Goal: Obtain resource: Obtain resource

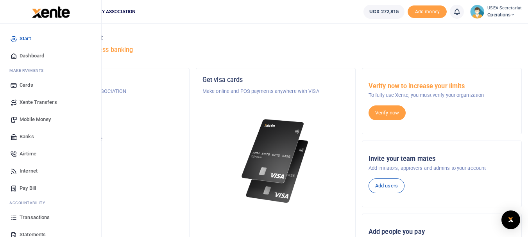
scroll to position [41, 0]
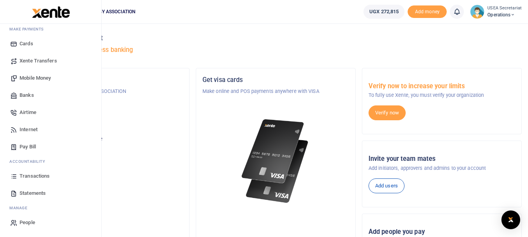
click at [29, 194] on span "Statements" at bounding box center [33, 194] width 26 height 8
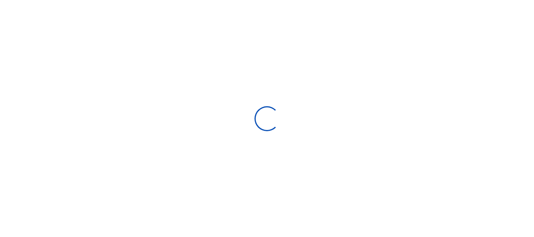
select select "ALL"
type input "[DATE] - [DATE]"
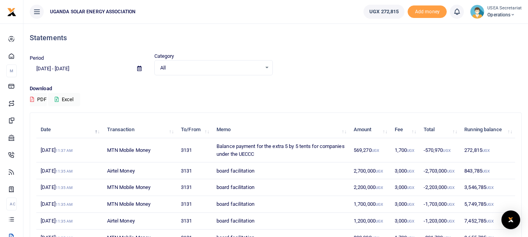
click at [269, 71] on div "All Select an option..." at bounding box center [214, 68] width 118 height 9
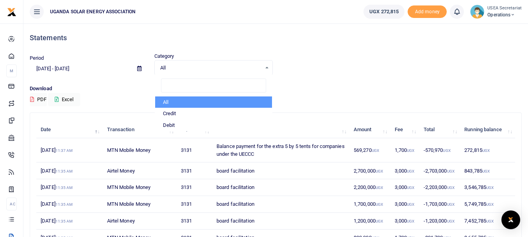
click at [269, 67] on div "All Select an option..." at bounding box center [214, 68] width 118 height 9
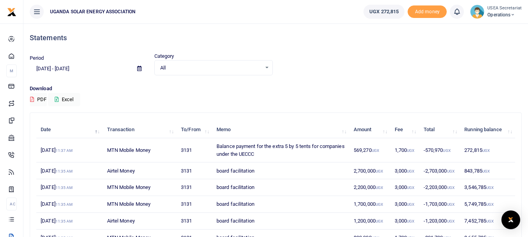
click at [269, 67] on div "All Select an option..." at bounding box center [214, 68] width 118 height 9
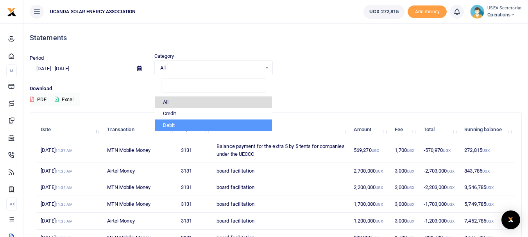
click at [111, 98] on div "Download PDF Excel" at bounding box center [276, 96] width 492 height 22
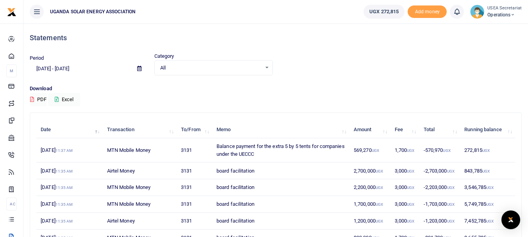
click at [138, 70] on icon at bounding box center [139, 68] width 4 height 5
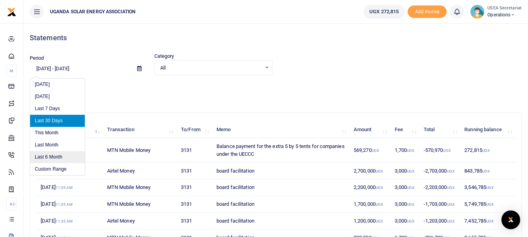
click at [56, 158] on li "Last 6 Month" at bounding box center [57, 157] width 55 height 12
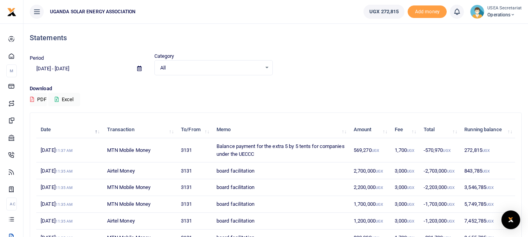
click at [138, 70] on icon at bounding box center [139, 68] width 4 height 5
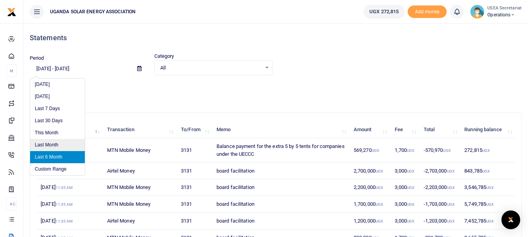
click at [56, 142] on li "Last Month" at bounding box center [57, 145] width 55 height 12
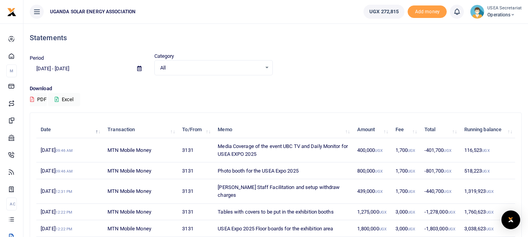
click at [140, 69] on icon at bounding box center [139, 68] width 4 height 5
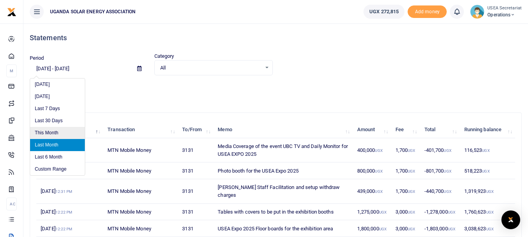
click at [59, 135] on li "This Month" at bounding box center [57, 133] width 55 height 12
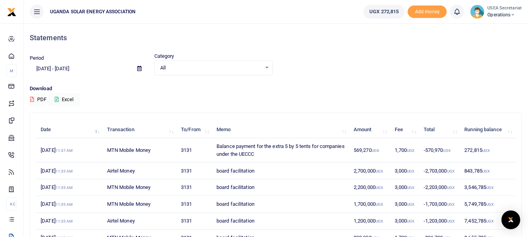
click at [140, 70] on icon at bounding box center [139, 68] width 4 height 5
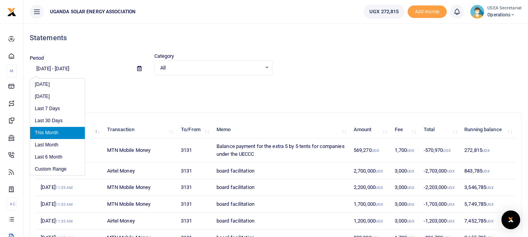
click at [75, 68] on input "09/01/2025 - 09/30/2025" at bounding box center [80, 68] width 101 height 13
click at [40, 69] on input "09/01/2025 - 09/30/2025" at bounding box center [80, 68] width 101 height 13
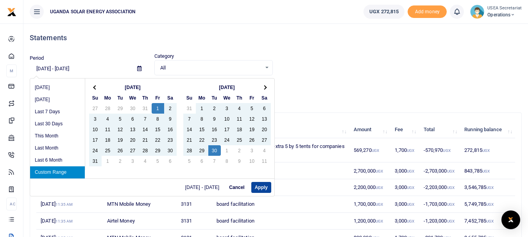
type input "08/01/2025 - 09/30/2025"
click at [261, 186] on button "Apply" at bounding box center [262, 187] width 20 height 11
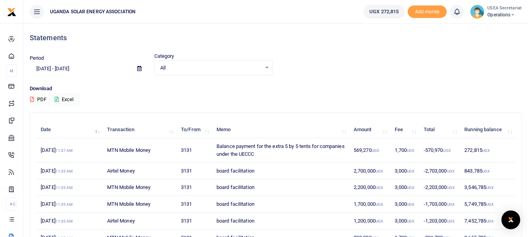
click at [40, 99] on button "PDF" at bounding box center [38, 99] width 17 height 13
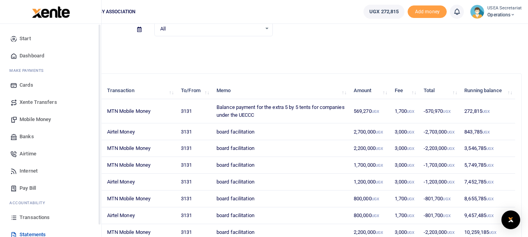
scroll to position [39, 0]
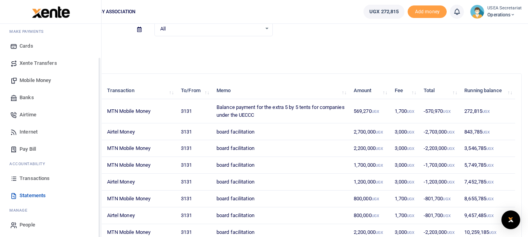
click at [43, 178] on span "Transactions" at bounding box center [35, 179] width 30 height 8
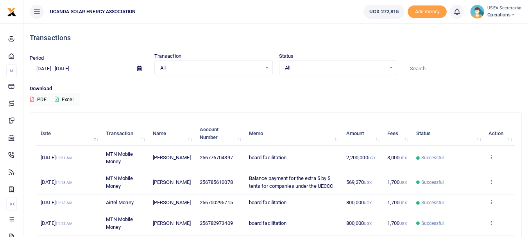
scroll to position [39, 0]
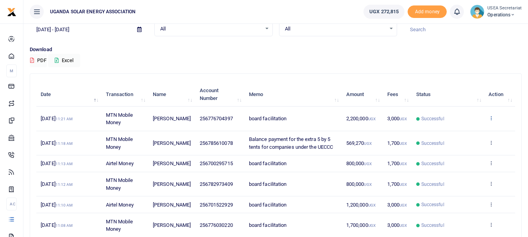
click at [489, 115] on icon at bounding box center [491, 117] width 5 height 5
click at [466, 127] on link "View details" at bounding box center [463, 131] width 62 height 11
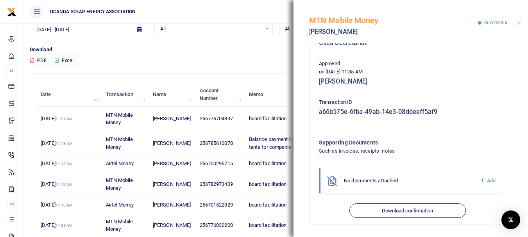
scroll to position [117, 0]
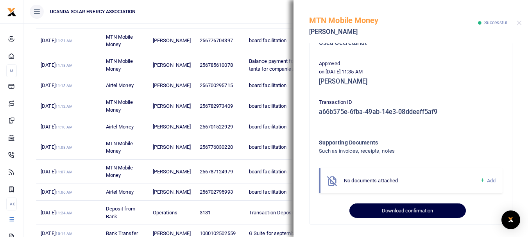
click at [398, 212] on button "Download confirmation" at bounding box center [408, 211] width 116 height 15
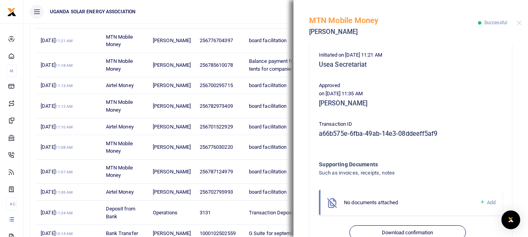
scroll to position [178, 0]
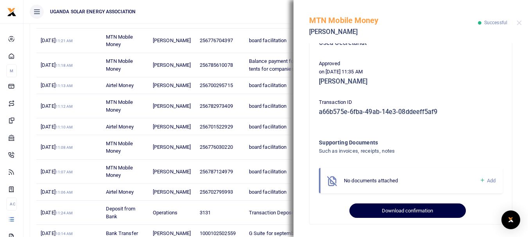
click at [376, 210] on button "Download confirmation" at bounding box center [408, 211] width 116 height 15
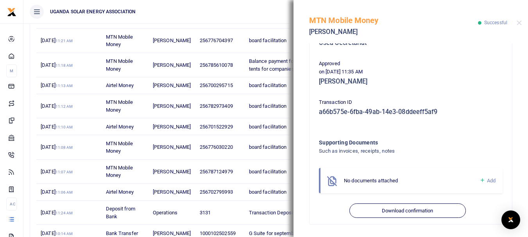
click at [267, 8] on ul "UGANDA SOLAR ENERGY ASSOCIATION" at bounding box center [190, 11] width 334 height 23
click at [521, 22] on button "Close" at bounding box center [519, 22] width 5 height 5
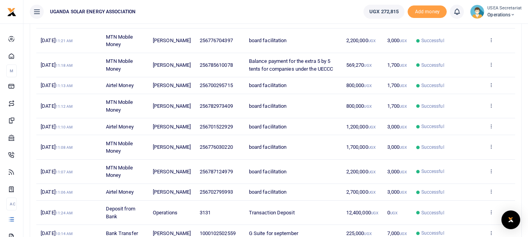
scroll to position [78, 0]
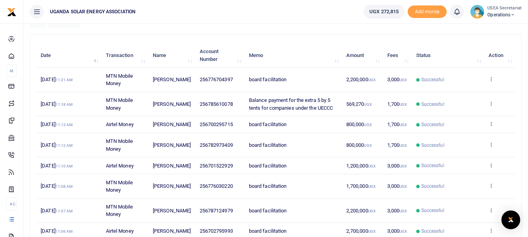
click at [491, 127] on icon at bounding box center [491, 123] width 5 height 5
click at [461, 143] on link "View details" at bounding box center [463, 141] width 62 height 11
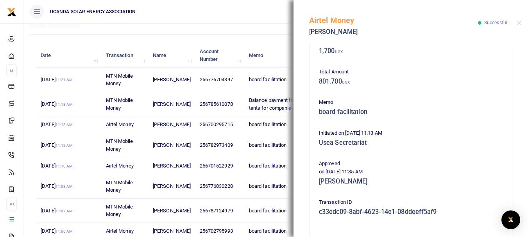
scroll to position [178, 0]
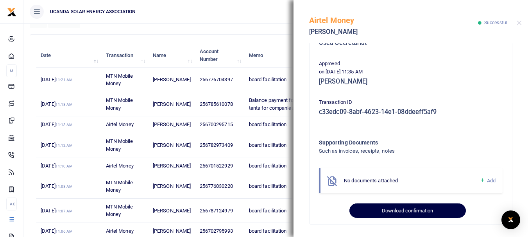
click at [392, 209] on button "Download confirmation" at bounding box center [408, 211] width 116 height 15
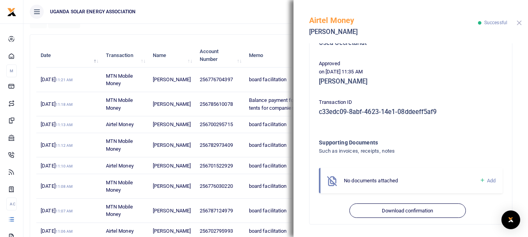
click at [519, 21] on button "Close" at bounding box center [519, 22] width 5 height 5
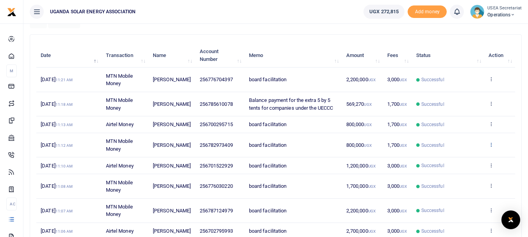
click at [492, 147] on icon at bounding box center [491, 144] width 5 height 5
click at [468, 167] on link "View details" at bounding box center [463, 165] width 62 height 11
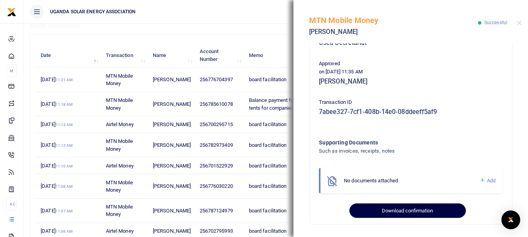
click at [406, 213] on button "Download confirmation" at bounding box center [408, 211] width 116 height 15
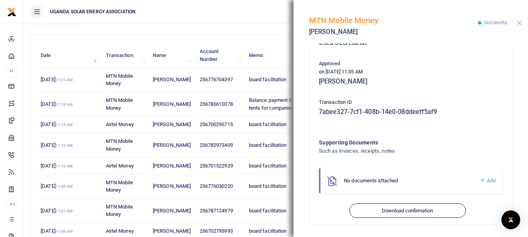
click at [521, 24] on button "Close" at bounding box center [519, 22] width 5 height 5
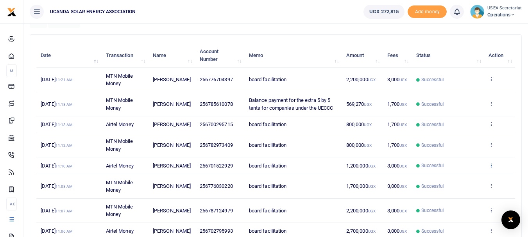
click at [490, 168] on icon at bounding box center [491, 165] width 5 height 5
click at [464, 188] on link "View details" at bounding box center [463, 186] width 62 height 11
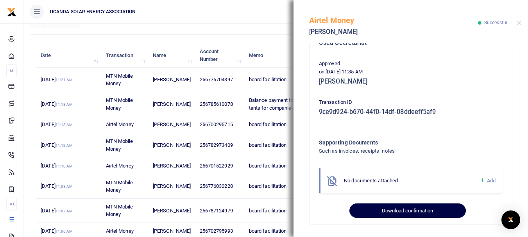
click at [395, 212] on button "Download confirmation" at bounding box center [408, 211] width 116 height 15
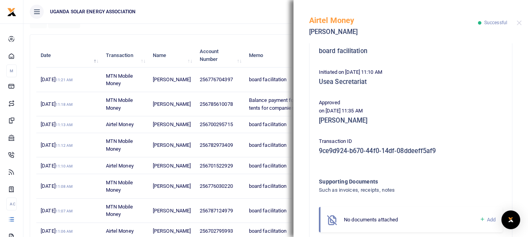
scroll to position [61, 0]
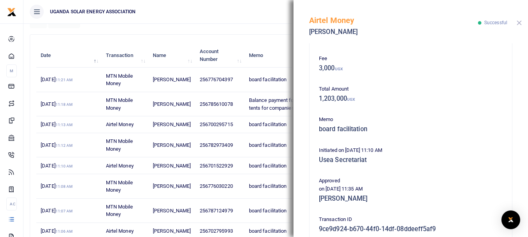
click at [518, 22] on button "Close" at bounding box center [519, 22] width 5 height 5
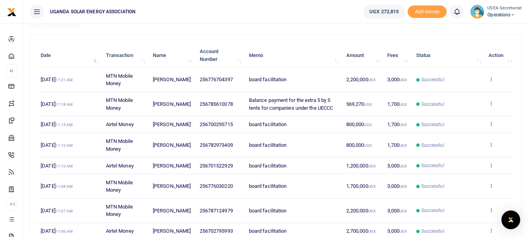
click at [494, 189] on icon at bounding box center [491, 185] width 5 height 5
click at [466, 207] on link "View details" at bounding box center [463, 206] width 62 height 11
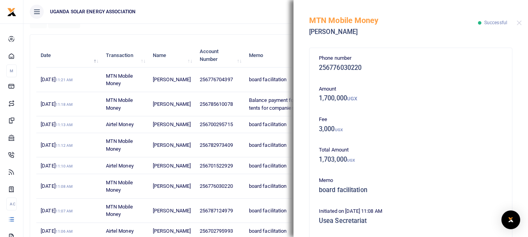
scroll to position [178, 0]
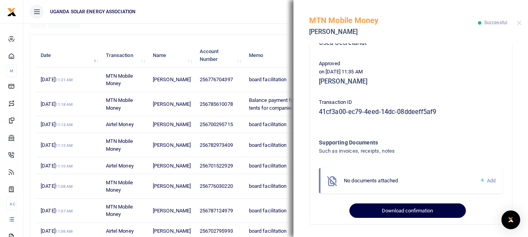
click at [390, 209] on button "Download confirmation" at bounding box center [408, 211] width 116 height 15
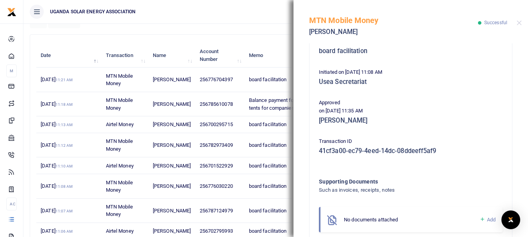
scroll to position [100, 0]
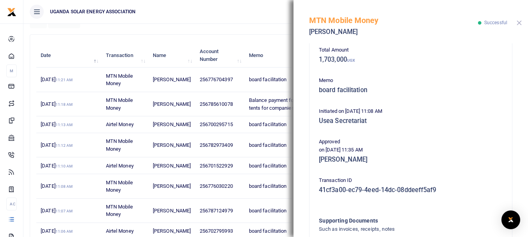
click at [517, 23] on button "Close" at bounding box center [519, 22] width 5 height 5
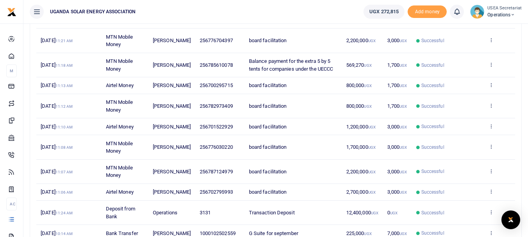
scroll to position [156, 0]
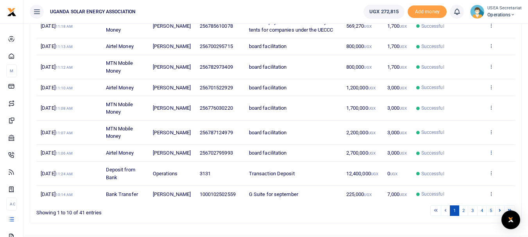
click at [491, 155] on icon at bounding box center [491, 152] width 5 height 5
click at [462, 178] on link "View details" at bounding box center [463, 177] width 62 height 11
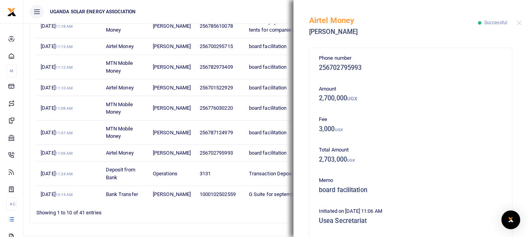
scroll to position [178, 0]
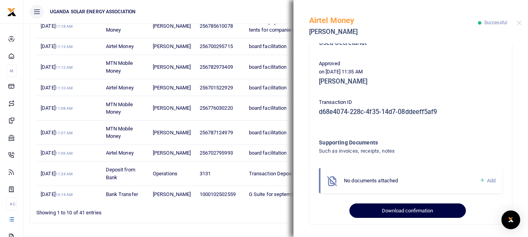
click at [398, 210] on button "Download confirmation" at bounding box center [408, 211] width 116 height 15
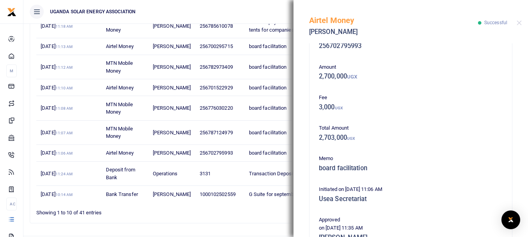
scroll to position [0, 0]
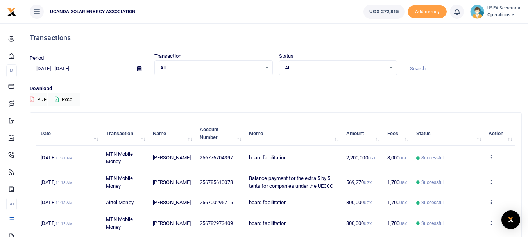
scroll to position [39, 0]
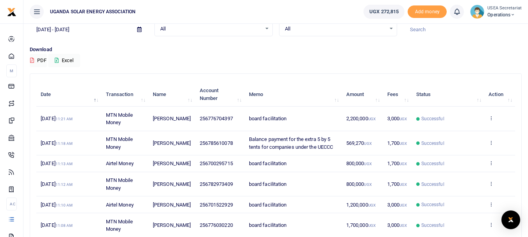
click at [488, 192] on td "View details Send again" at bounding box center [500, 184] width 31 height 24
click at [492, 187] on icon at bounding box center [491, 183] width 5 height 5
click at [476, 203] on link "View details" at bounding box center [463, 204] width 62 height 11
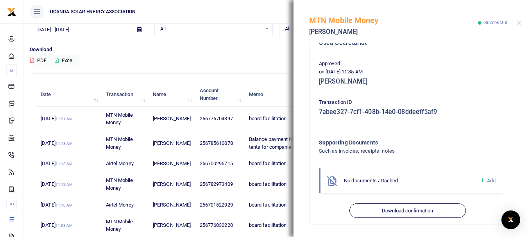
scroll to position [199, 0]
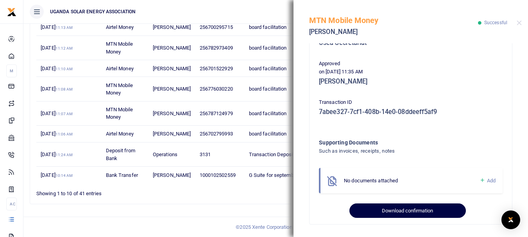
click at [389, 210] on button "Download confirmation" at bounding box center [408, 211] width 116 height 15
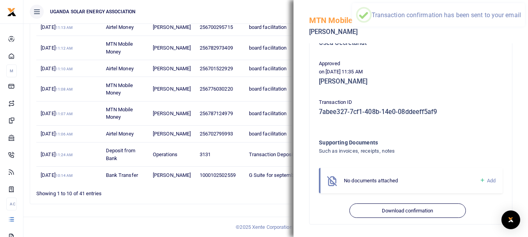
scroll to position [120, 0]
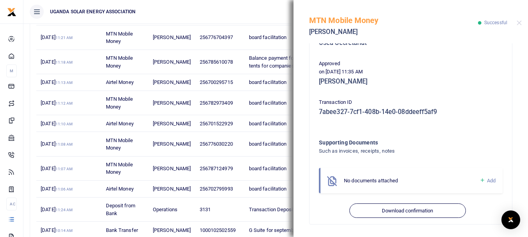
click at [215, 21] on ul "UGANDA SOLAR ENERGY ASSOCIATION" at bounding box center [190, 11] width 334 height 23
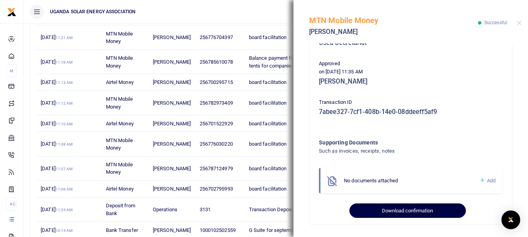
scroll to position [199, 0]
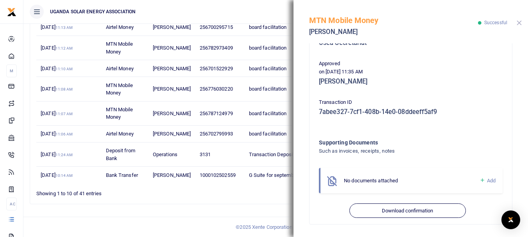
click at [519, 23] on button "Close" at bounding box center [519, 22] width 5 height 5
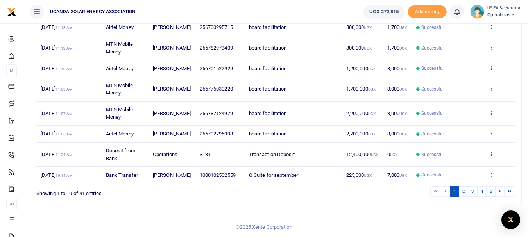
scroll to position [120, 0]
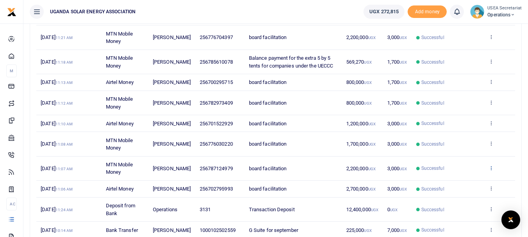
click at [492, 171] on icon at bounding box center [491, 167] width 5 height 5
click at [467, 189] on link "View details" at bounding box center [463, 188] width 62 height 11
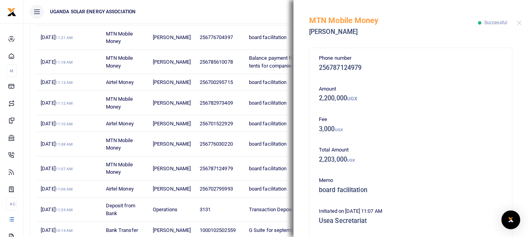
scroll to position [178, 0]
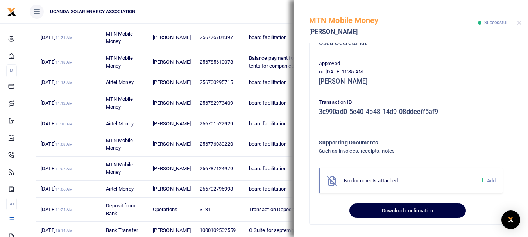
click at [398, 208] on button "Download confirmation" at bounding box center [408, 211] width 116 height 15
